Goal: Task Accomplishment & Management: Manage account settings

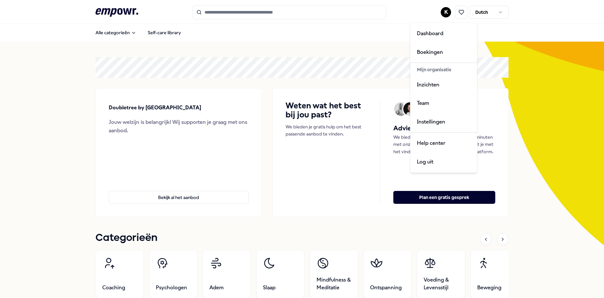
click at [444, 11] on html ".empowr-logo_svg__cls-1{fill:#03032f} K Dutch Alle categorieën Self-care librar…" at bounding box center [302, 149] width 604 height 298
click at [429, 101] on div "Team" at bounding box center [444, 103] width 64 height 19
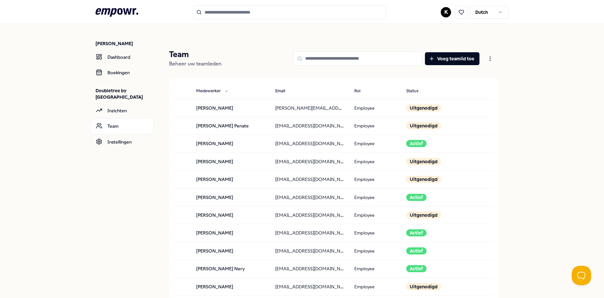
click at [443, 13] on html ".empowr-logo_svg__cls-1{fill:#03032f} K Dutch [PERSON_NAME] Dashboard Boekingen…" at bounding box center [302, 149] width 604 height 298
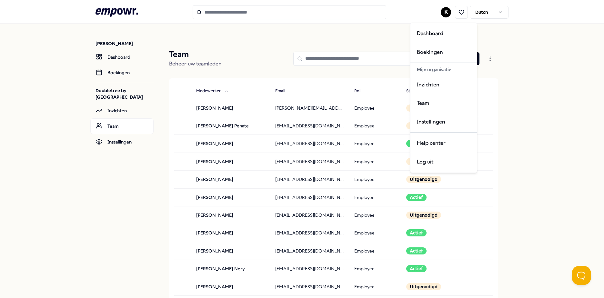
click at [559, 97] on html ".empowr-logo_svg__cls-1{fill:#03032f} K Dutch [PERSON_NAME] Dashboard Boekingen…" at bounding box center [302, 149] width 604 height 298
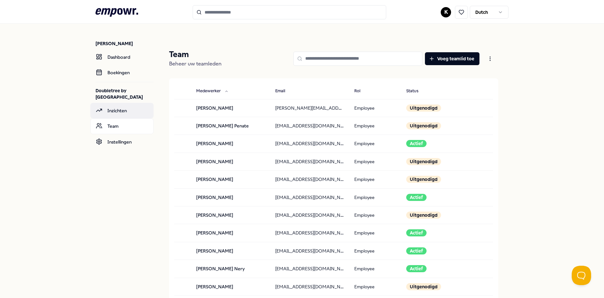
click at [121, 113] on link "Inzichten" at bounding box center [121, 110] width 63 height 15
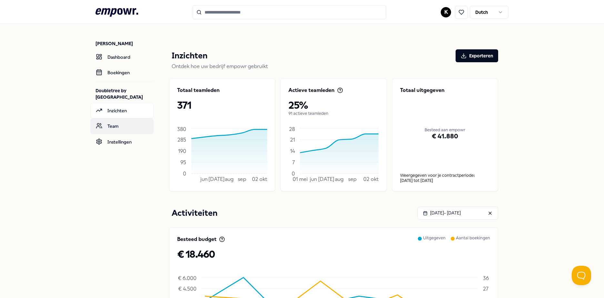
click at [116, 133] on link "Team" at bounding box center [121, 125] width 63 height 15
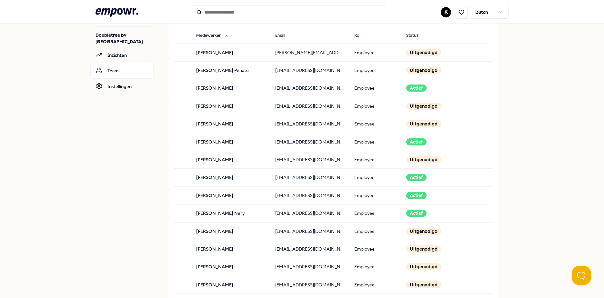
scroll to position [65, 0]
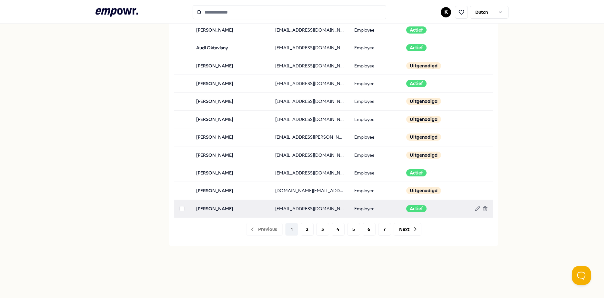
scroll to position [631, 0]
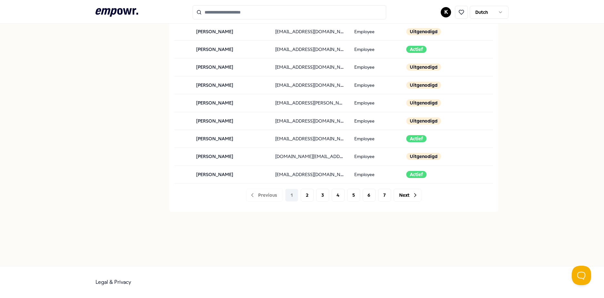
drag, startPoint x: 544, startPoint y: 115, endPoint x: 551, endPoint y: 111, distance: 8.8
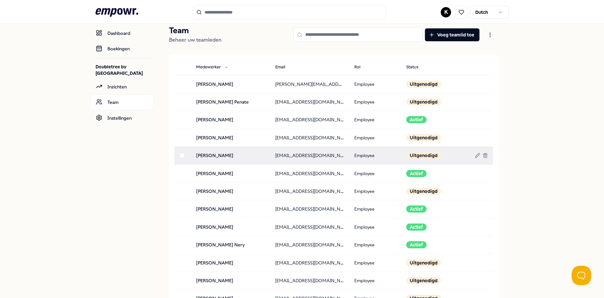
scroll to position [0, 0]
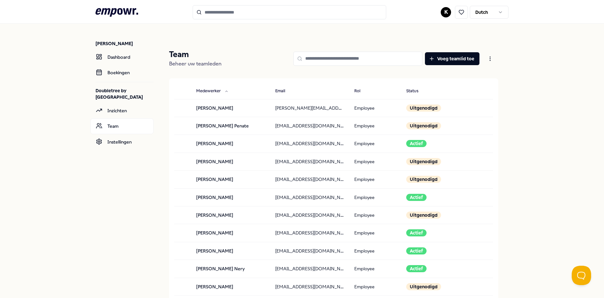
drag, startPoint x: 318, startPoint y: 61, endPoint x: 320, endPoint y: 57, distance: 4.4
click at [318, 61] on input at bounding box center [357, 59] width 129 height 14
click at [347, 60] on input at bounding box center [357, 59] width 129 height 14
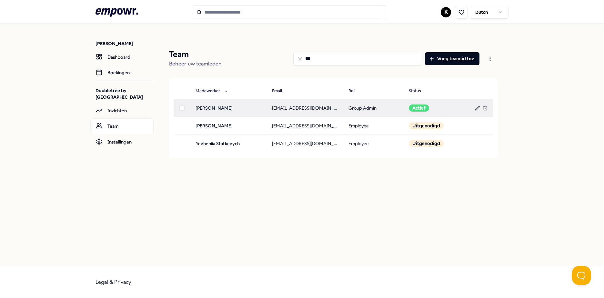
type input "***"
click at [477, 108] on icon at bounding box center [477, 108] width 4 height 4
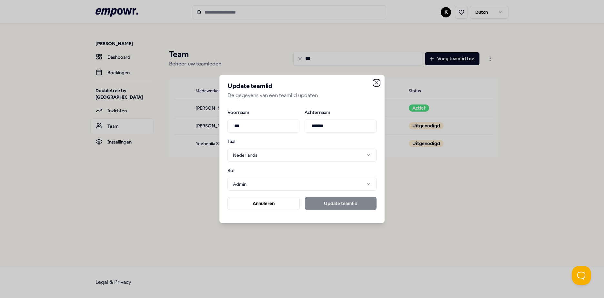
click at [376, 80] on icon "button" at bounding box center [376, 82] width 5 height 5
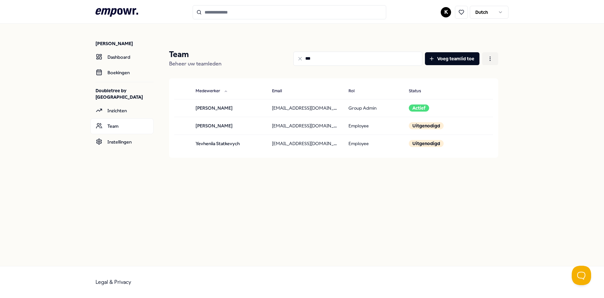
click at [492, 56] on html ".empowr-logo_svg__cls-1{fill:#03032f} K Dutch [PERSON_NAME] Dashboard Boekingen…" at bounding box center [302, 149] width 604 height 298
click at [543, 79] on html ".empowr-logo_svg__cls-1{fill:#03032f} K Dutch [PERSON_NAME] Dashboard Boekingen…" at bounding box center [302, 149] width 604 height 298
click at [492, 59] on html ".empowr-logo_svg__cls-1{fill:#03032f} K Dutch [PERSON_NAME] Dashboard Boekingen…" at bounding box center [302, 149] width 604 height 298
click at [546, 113] on html ".empowr-logo_svg__cls-1{fill:#03032f} K Dutch [PERSON_NAME] Dashboard Boekingen…" at bounding box center [302, 149] width 604 height 298
click at [499, 185] on div "Team Beheer uw teamleden *** Voeg teamlid toe Medewerker Email Rol Status [PERS…" at bounding box center [334, 118] width 350 height 158
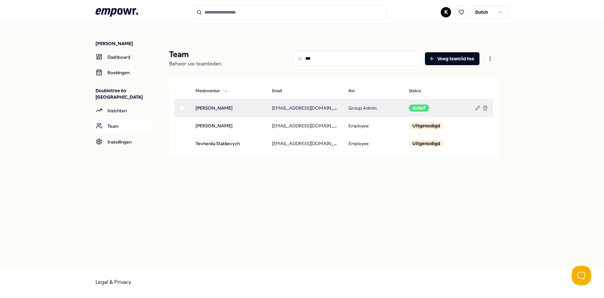
drag, startPoint x: 211, startPoint y: 185, endPoint x: 237, endPoint y: 108, distance: 81.0
click at [211, 185] on div at bounding box center [333, 177] width 329 height 18
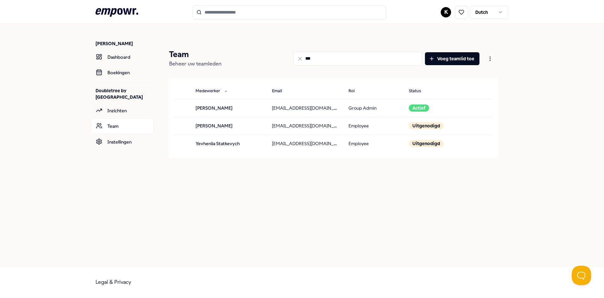
click at [270, 33] on main "Team Beheer uw teamleden *** Voeg teamlid toe Medewerker Email Rol Status [PERS…" at bounding box center [334, 118] width 350 height 188
drag, startPoint x: 321, startPoint y: 62, endPoint x: 261, endPoint y: 66, distance: 60.6
click at [261, 66] on div "*** Voeg teamlid toe" at bounding box center [362, 58] width 271 height 19
click at [125, 8] on icon at bounding box center [117, 12] width 43 height 8
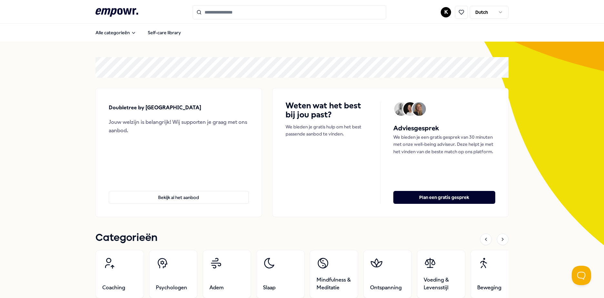
click at [445, 13] on html ".empowr-logo_svg__cls-1{fill:#03032f} K Dutch Alle categorieën Self-care librar…" at bounding box center [302, 149] width 604 height 298
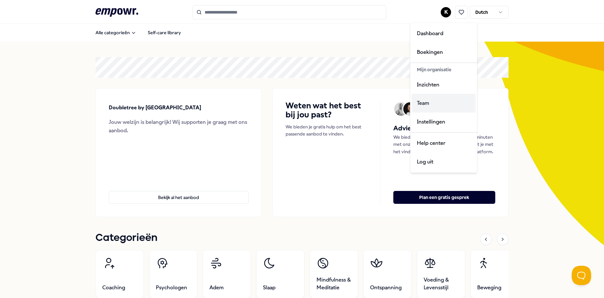
click at [423, 104] on div "Team" at bounding box center [444, 103] width 64 height 19
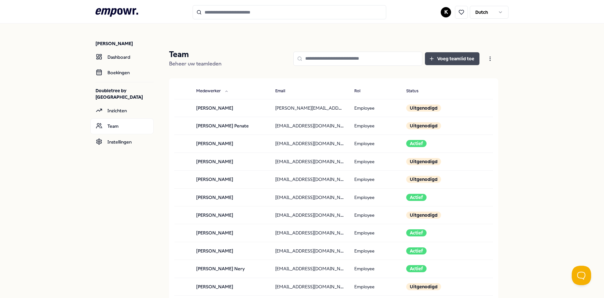
click at [447, 60] on button "Voeg teamlid toe" at bounding box center [452, 58] width 55 height 13
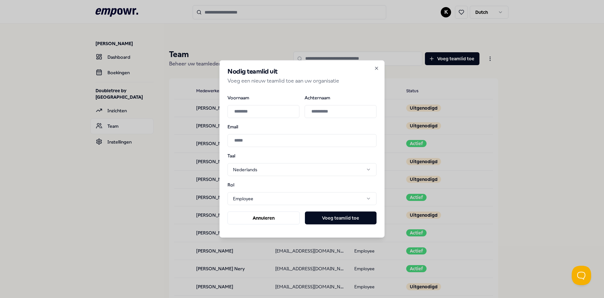
click at [343, 202] on body ".empowr-logo_svg__cls-1{fill:#03032f} K Dutch [PERSON_NAME] Dashboard Boekingen…" at bounding box center [302, 149] width 604 height 298
click at [347, 198] on body ".empowr-logo_svg__cls-1{fill:#03032f} K Dutch [PERSON_NAME] Dashboard Boekingen…" at bounding box center [302, 149] width 604 height 298
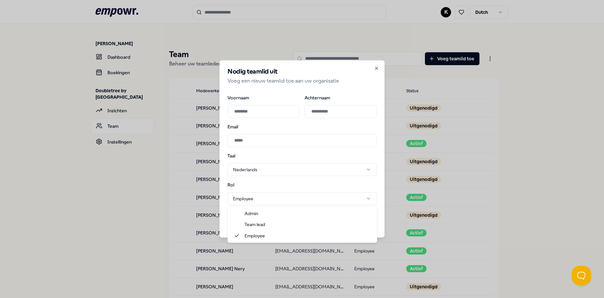
click at [292, 200] on body ".empowr-logo_svg__cls-1{fill:#03032f} K Dutch [PERSON_NAME] Dashboard Boekingen…" at bounding box center [302, 149] width 604 height 298
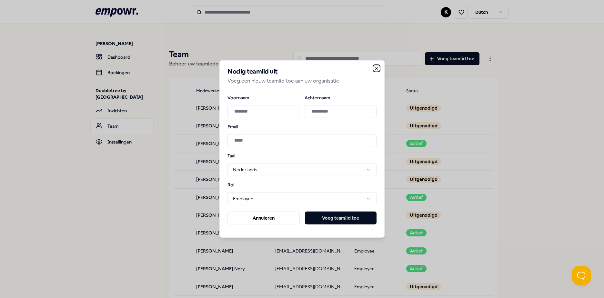
click at [377, 68] on icon "button" at bounding box center [376, 68] width 5 height 5
